Goal: Check status: Check status

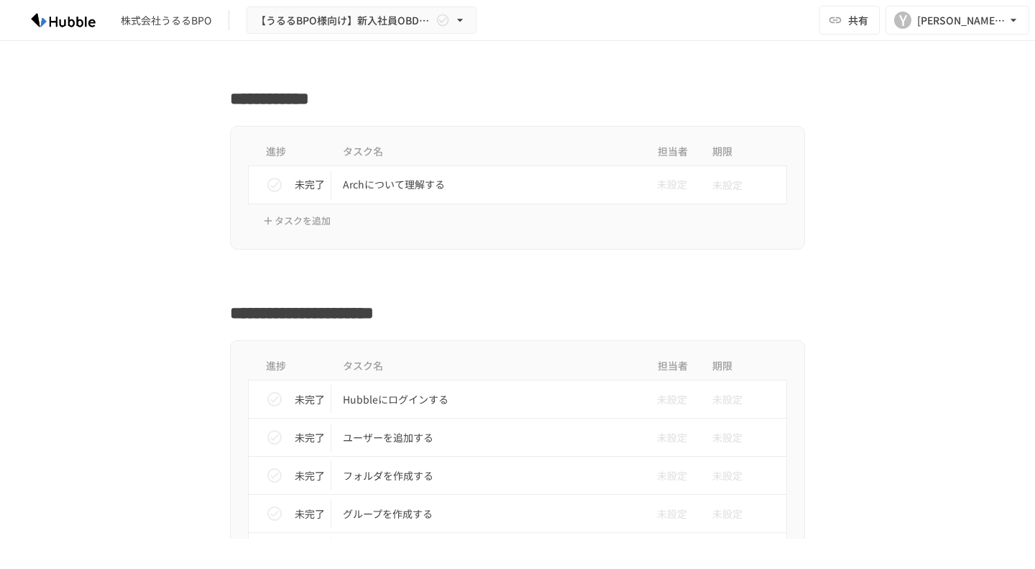
scroll to position [288, 0]
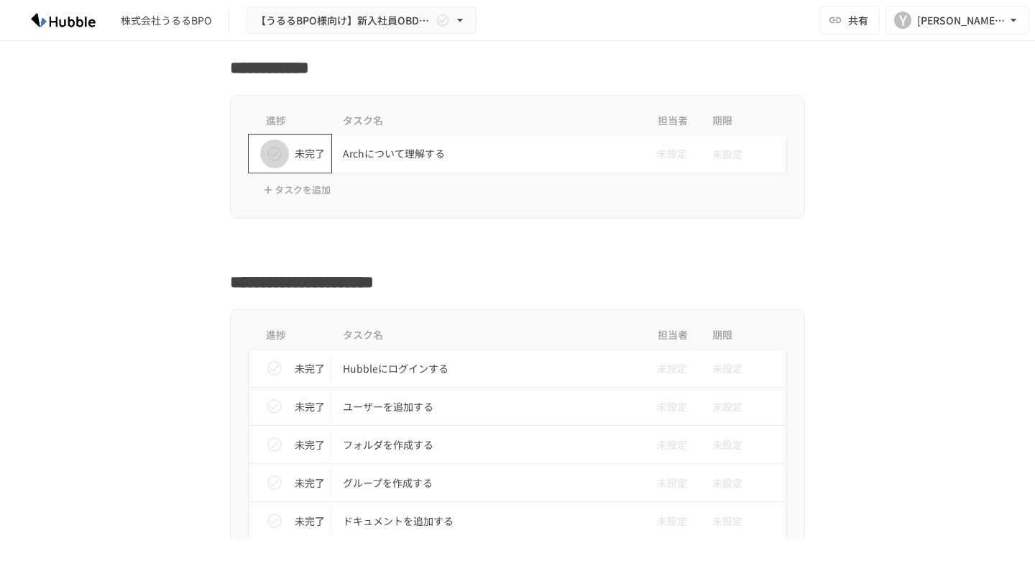
click at [266, 155] on icon "status" at bounding box center [274, 153] width 17 height 17
click at [268, 155] on icon "status" at bounding box center [275, 154] width 14 height 14
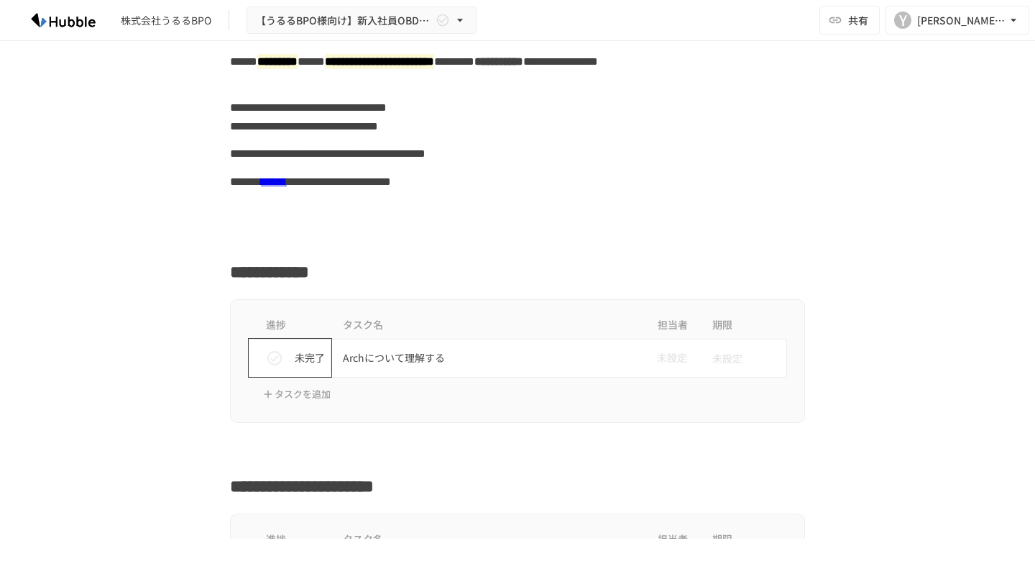
scroll to position [0, 0]
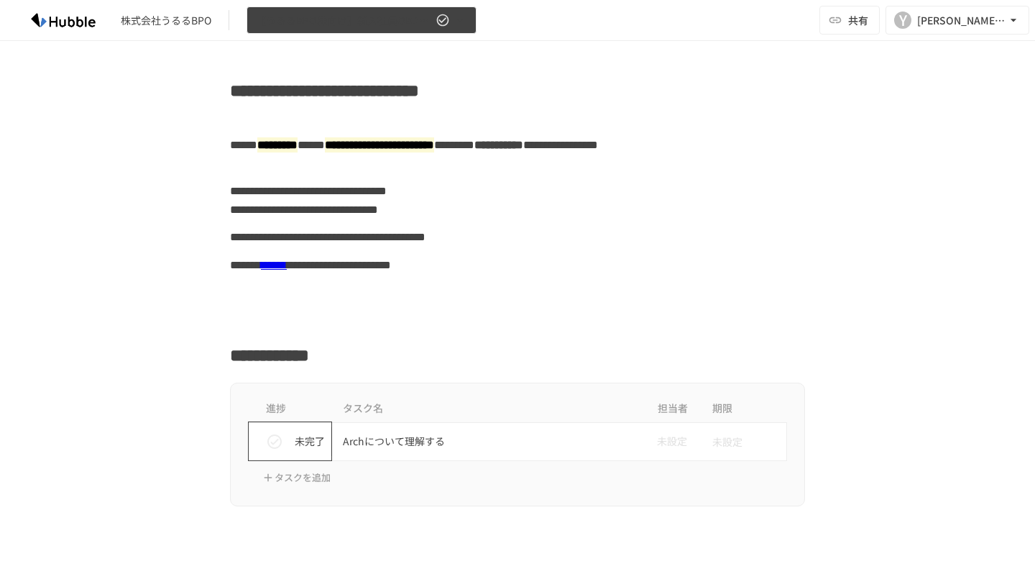
click at [367, 15] on span "【うるるBPO様向け】新入社員OBD用Arch" at bounding box center [344, 21] width 177 height 18
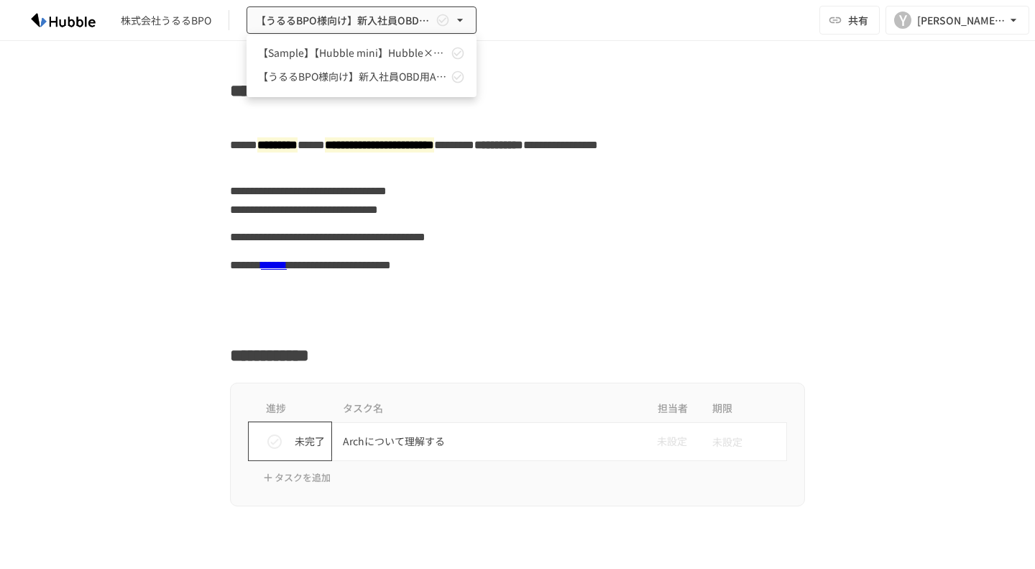
click at [559, 17] on div at bounding box center [517, 284] width 1035 height 569
